Goal: Task Accomplishment & Management: Manage account settings

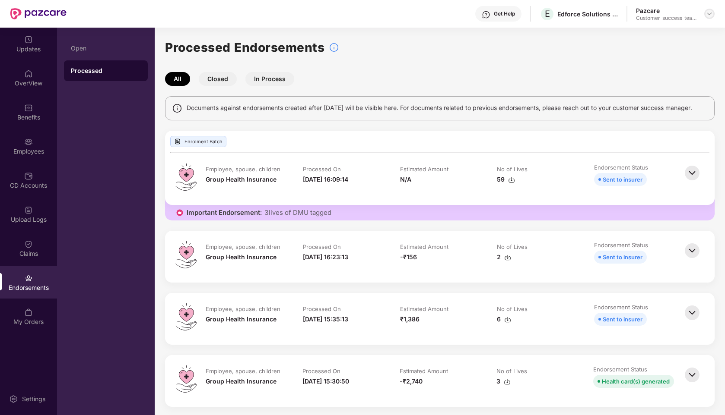
scroll to position [535, 0]
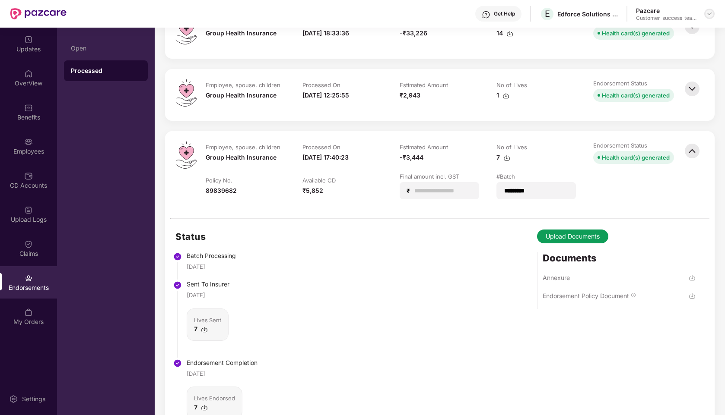
click at [706, 11] on img at bounding box center [709, 13] width 7 height 7
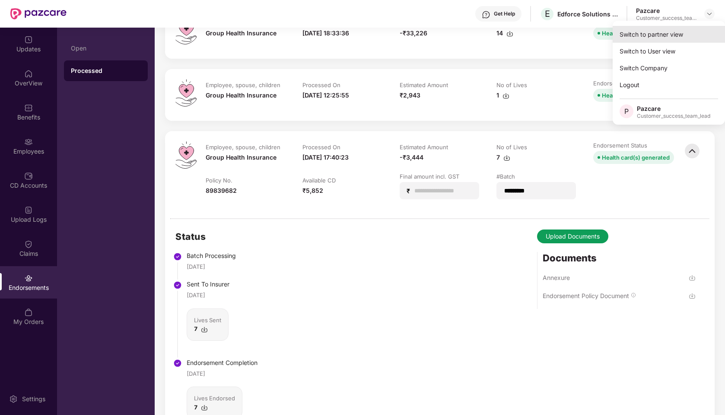
click at [635, 40] on div "Switch to partner view" at bounding box center [668, 34] width 112 height 17
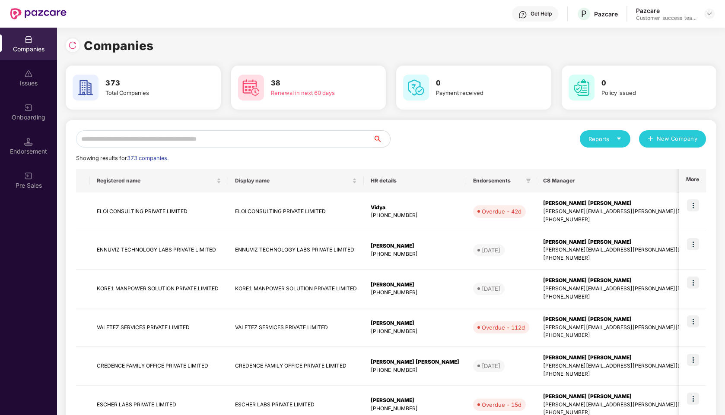
click at [210, 136] on input "text" at bounding box center [224, 138] width 297 height 17
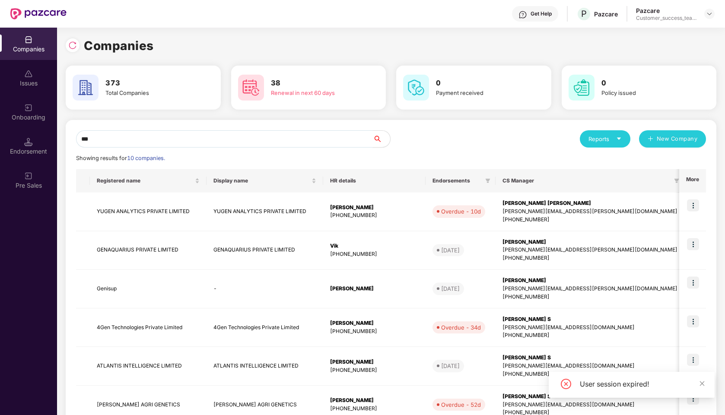
type input "****"
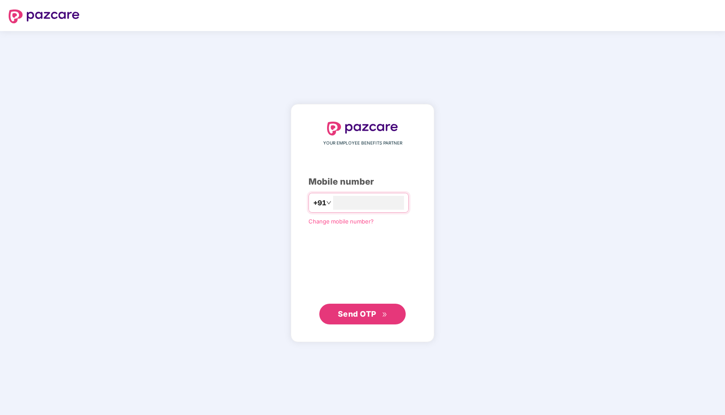
type input "**********"
click at [342, 317] on span "Send OTP" at bounding box center [357, 313] width 38 height 9
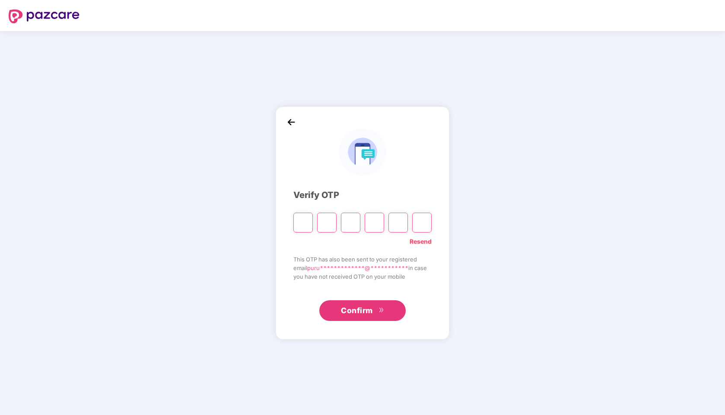
paste input "*"
type input "*"
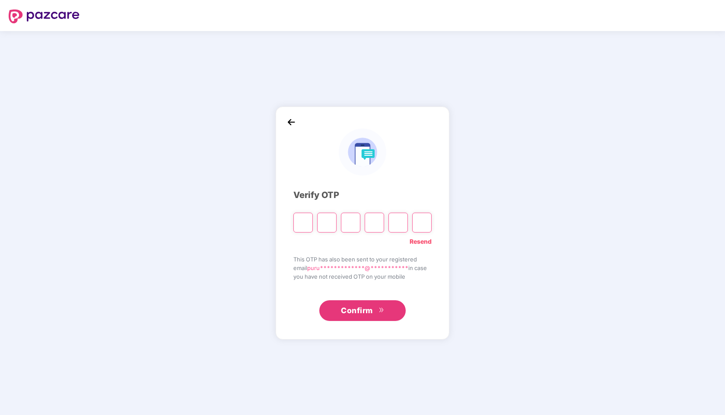
type input "*"
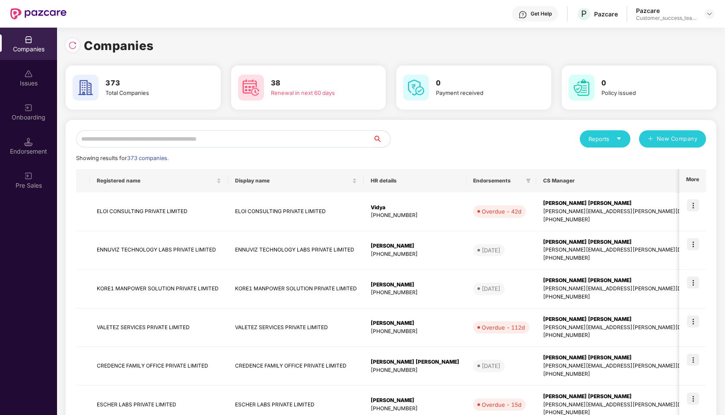
click at [150, 140] on input "text" at bounding box center [224, 138] width 297 height 17
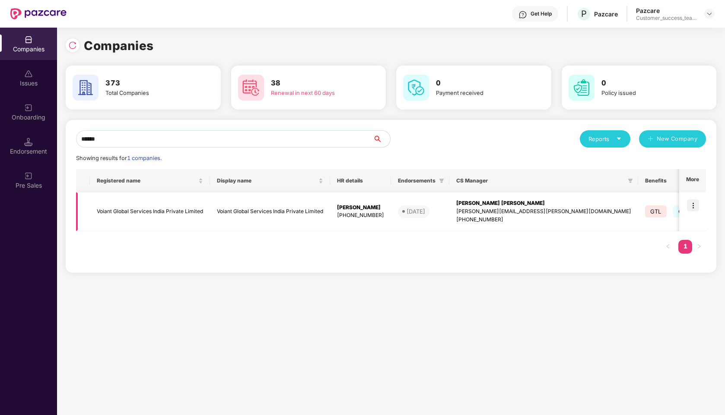
type input "******"
click at [687, 204] on td at bounding box center [692, 212] width 27 height 39
click at [694, 204] on img at bounding box center [693, 206] width 12 height 12
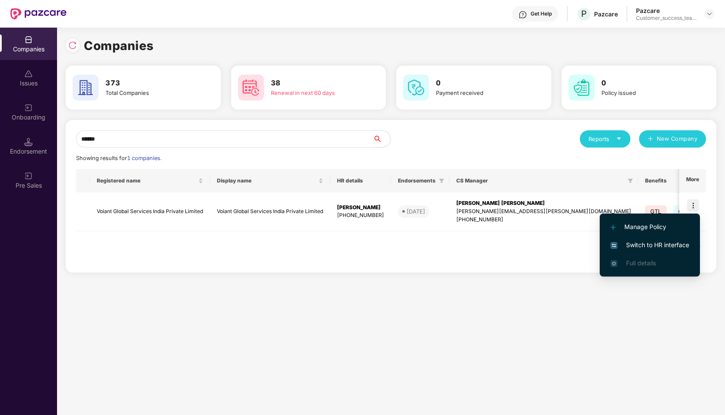
click at [648, 241] on span "Switch to HR interface" at bounding box center [649, 246] width 79 height 10
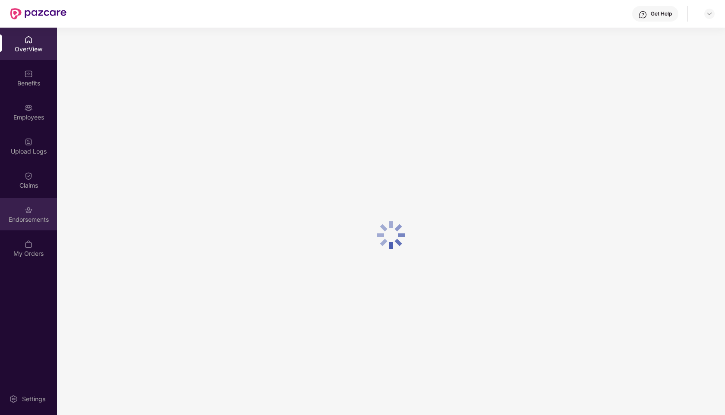
click at [28, 205] on div at bounding box center [28, 209] width 9 height 9
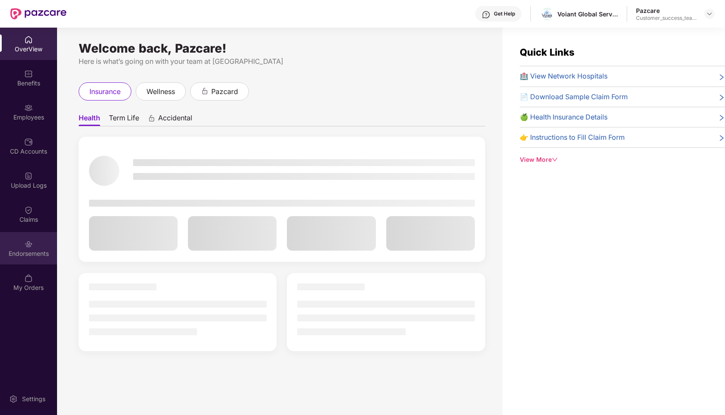
click at [41, 243] on div "Endorsements" at bounding box center [28, 248] width 57 height 32
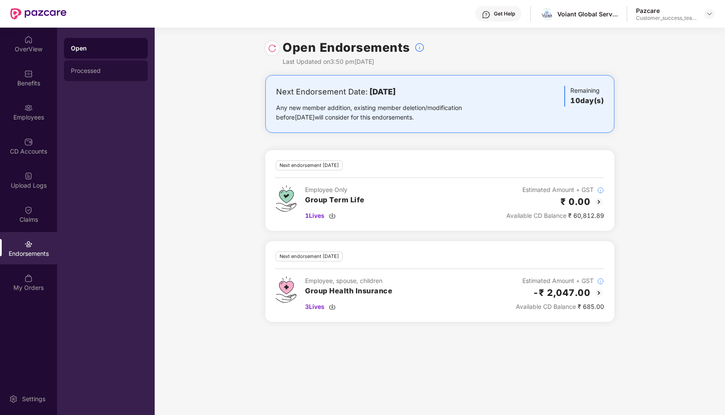
click at [101, 71] on div "Processed" at bounding box center [106, 70] width 70 height 7
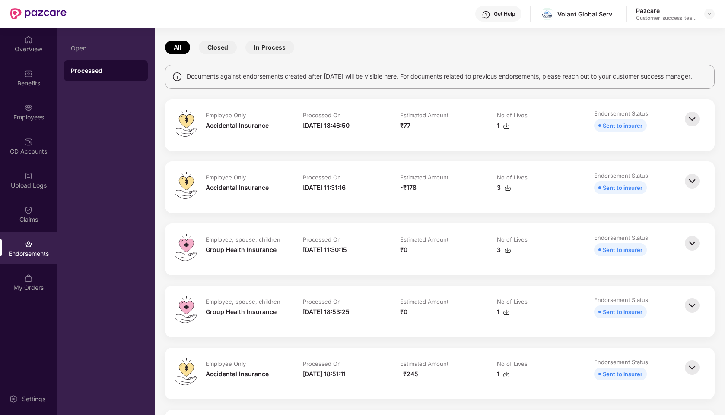
scroll to position [40, 0]
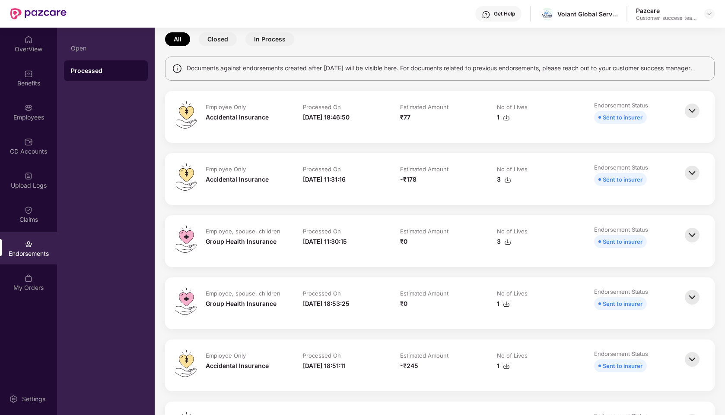
click at [687, 245] on img at bounding box center [691, 235] width 19 height 19
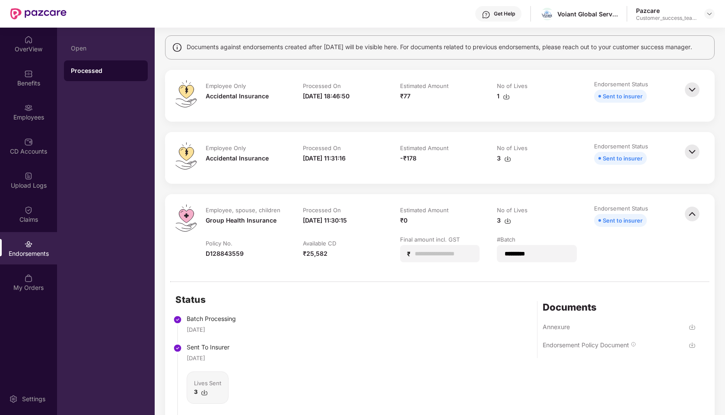
scroll to position [32, 0]
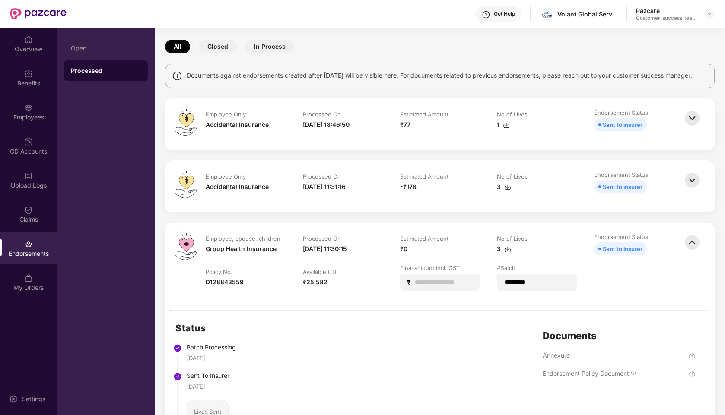
click at [696, 247] on img at bounding box center [691, 242] width 19 height 19
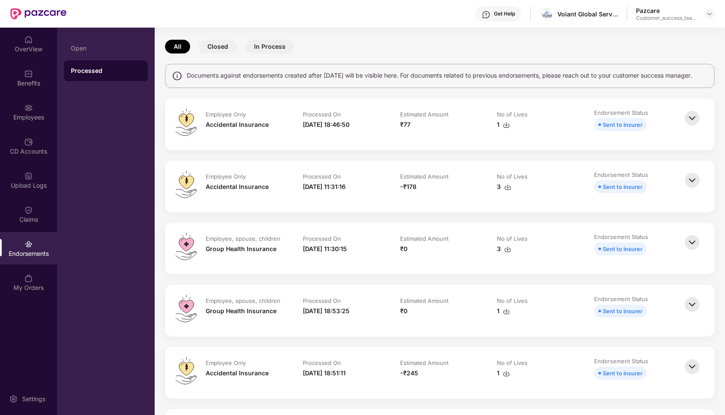
scroll to position [0, 0]
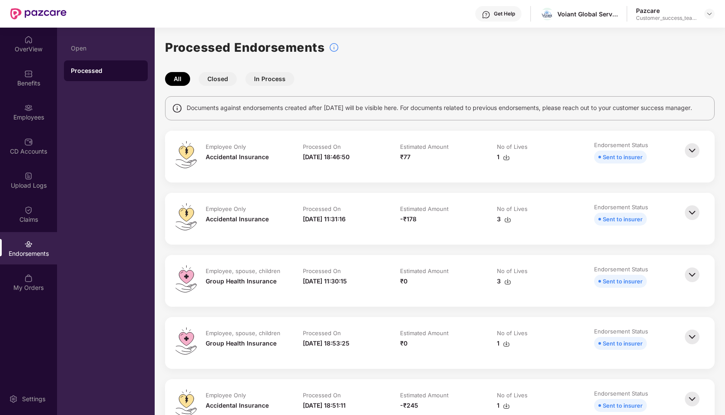
click at [266, 77] on button "In Process" at bounding box center [269, 79] width 49 height 14
click at [223, 78] on button "Closed" at bounding box center [218, 79] width 38 height 14
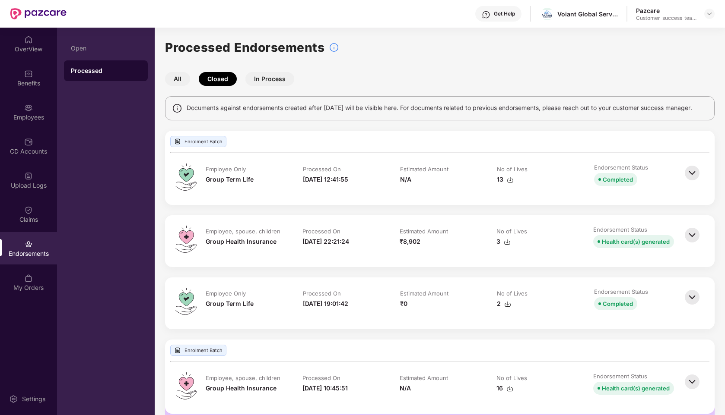
click at [178, 81] on button "All" at bounding box center [177, 79] width 25 height 14
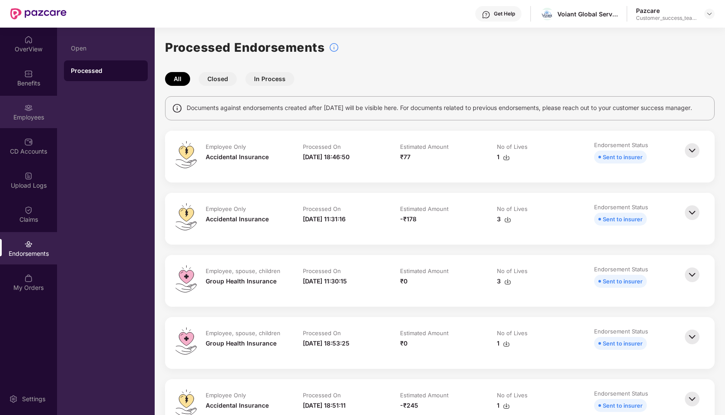
click at [30, 116] on div "Employees" at bounding box center [28, 117] width 57 height 9
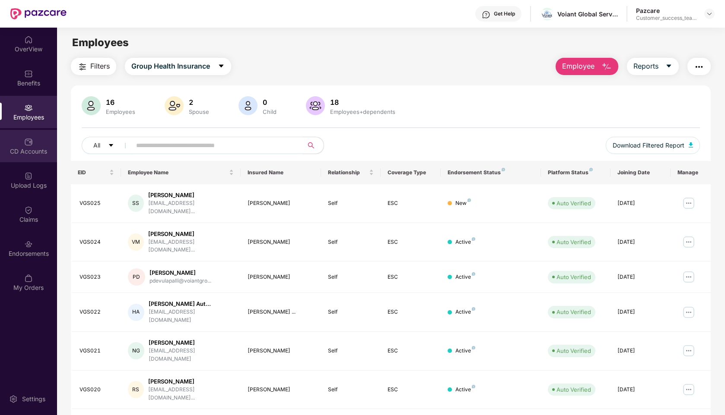
click at [32, 147] on div "CD Accounts" at bounding box center [28, 151] width 57 height 9
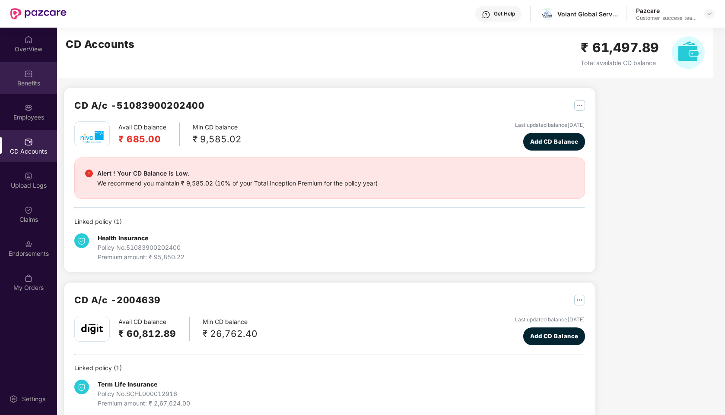
click at [26, 82] on div "Benefits" at bounding box center [28, 83] width 57 height 9
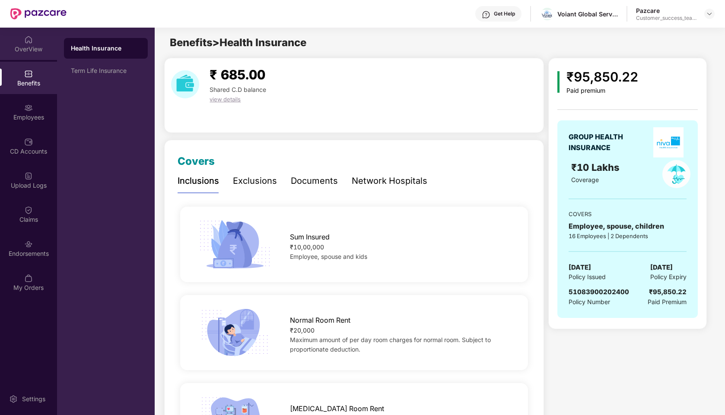
click at [31, 45] on div "OverView" at bounding box center [28, 49] width 57 height 9
